Goal: Information Seeking & Learning: Learn about a topic

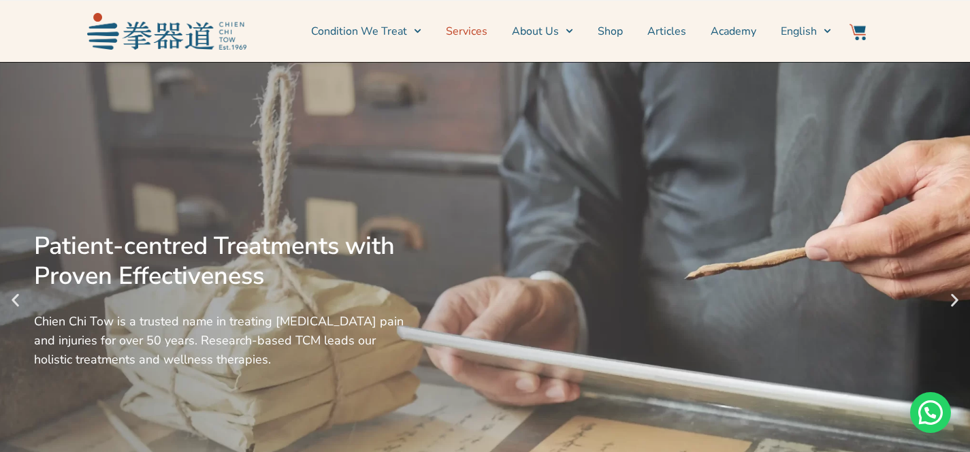
click at [473, 31] on link "Services" at bounding box center [467, 31] width 42 height 34
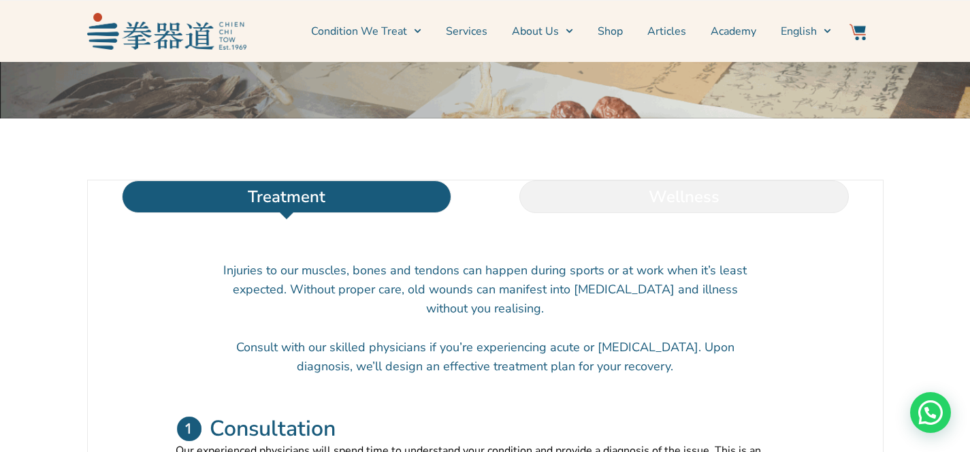
click at [610, 213] on li "Wellness" at bounding box center [683, 196] width 397 height 33
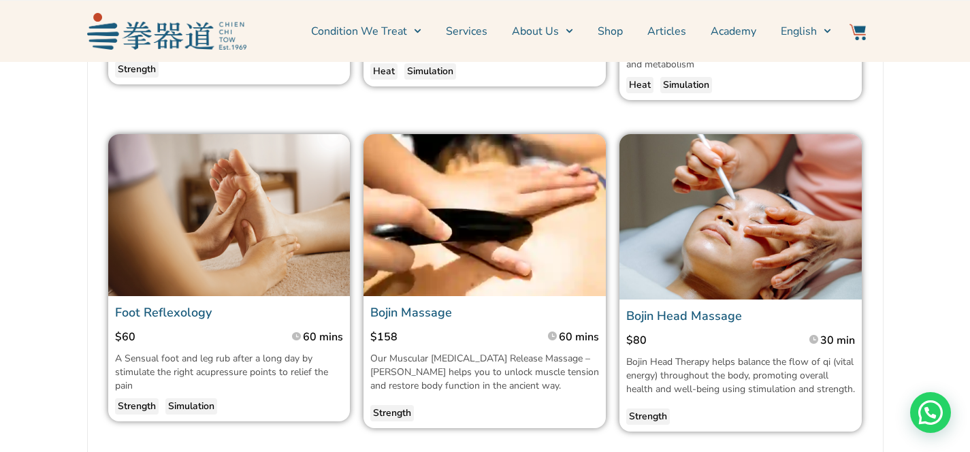
scroll to position [953, 0]
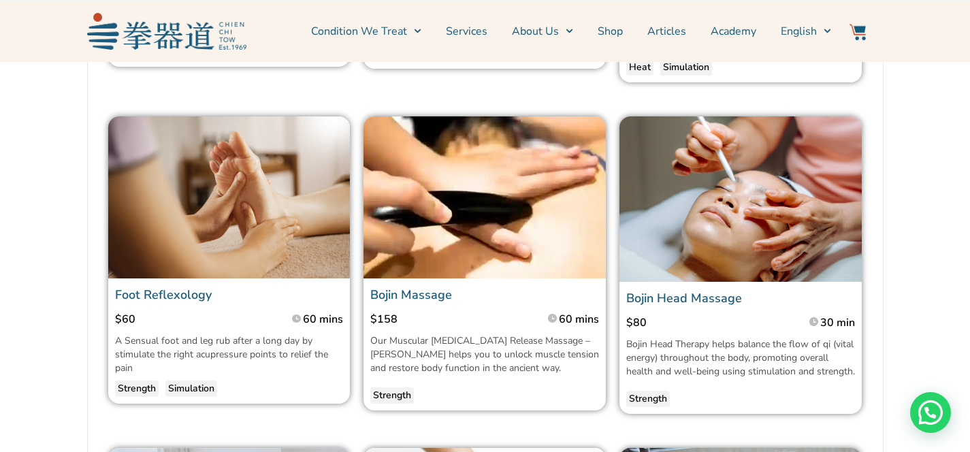
click at [647, 220] on img at bounding box center [740, 198] width 242 height 165
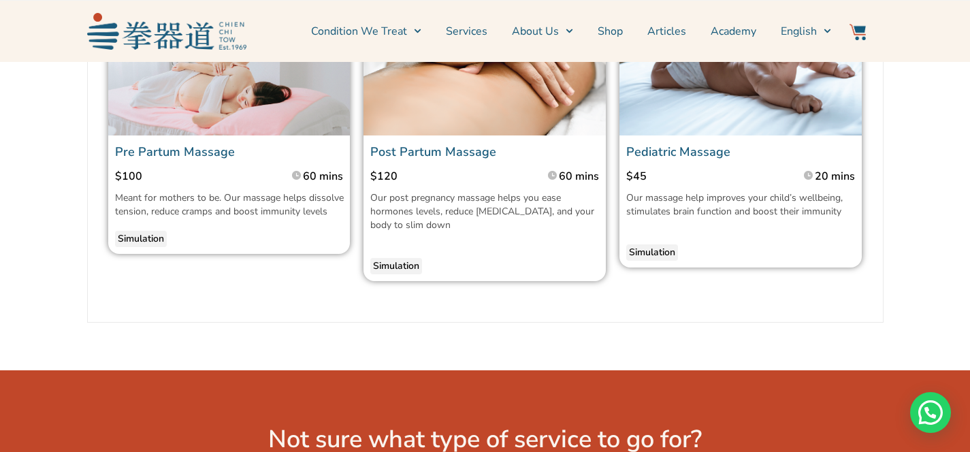
scroll to position [1445, 0]
